Goal: Check status: Check status

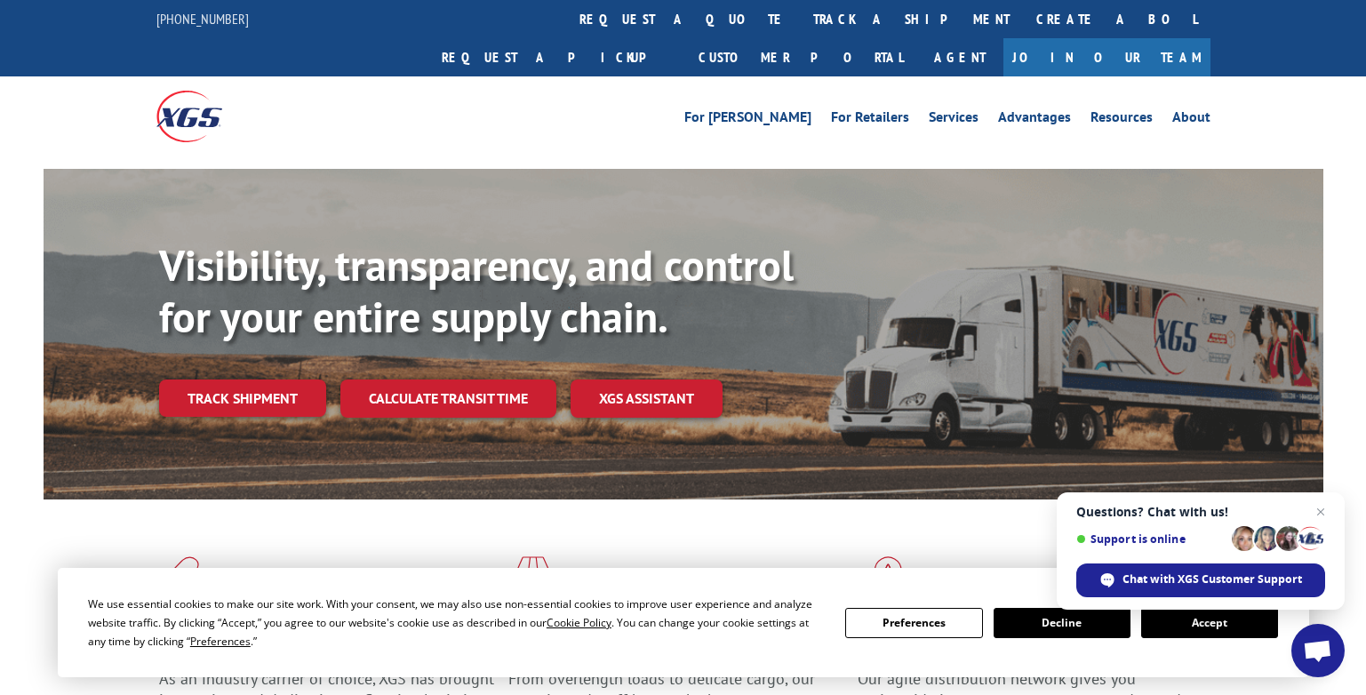
click at [246, 379] on link "Track shipment" at bounding box center [242, 397] width 167 height 37
click at [0, 0] on div "Track Shipment Enter your information below to track your shipment(s). Select c…" at bounding box center [0, 0] width 0 height 0
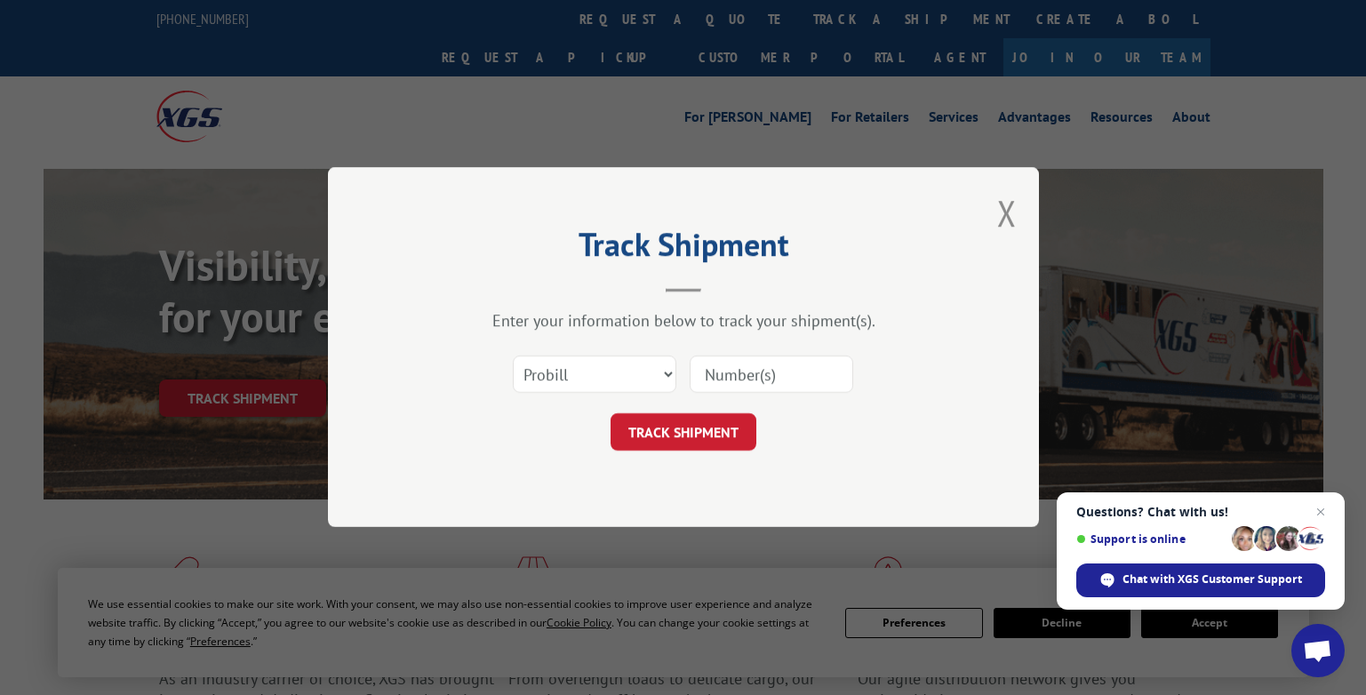
click at [750, 376] on input at bounding box center [771, 374] width 163 height 37
paste input "17674487"
type input "17674487"
click at [666, 432] on button "TRACK SHIPMENT" at bounding box center [683, 432] width 146 height 37
